Goal: Navigation & Orientation: Find specific page/section

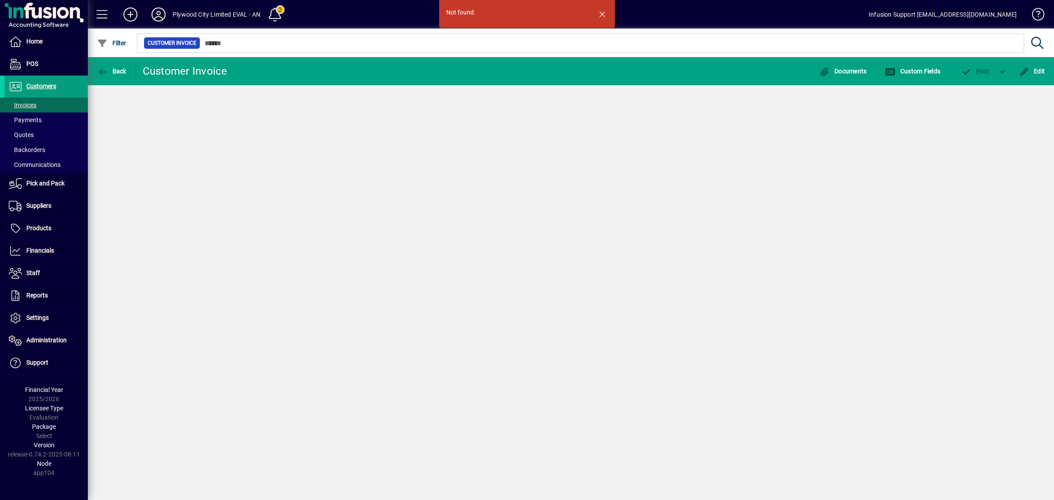
click at [152, 11] on icon at bounding box center [159, 14] width 18 height 14
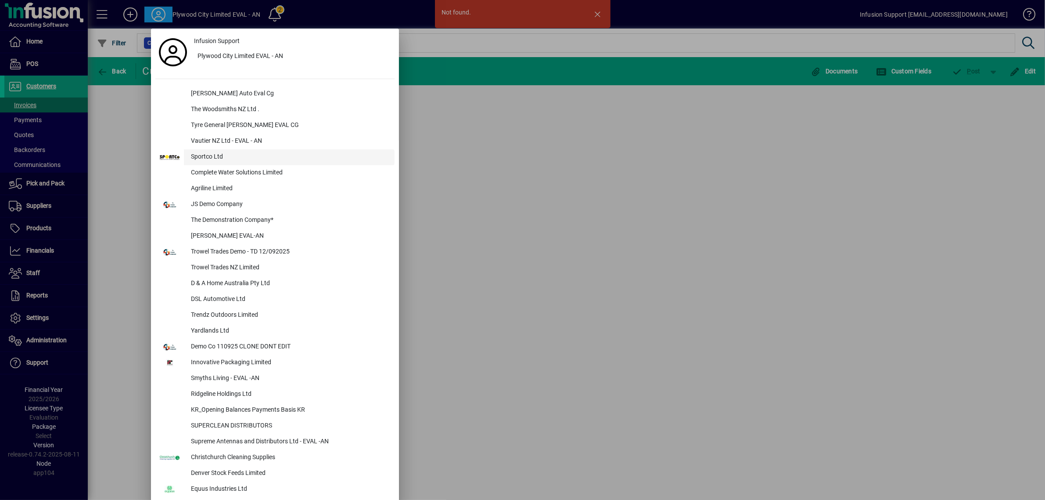
click at [219, 158] on div "Sportco Ltd" at bounding box center [289, 157] width 211 height 16
